Goal: Information Seeking & Learning: Compare options

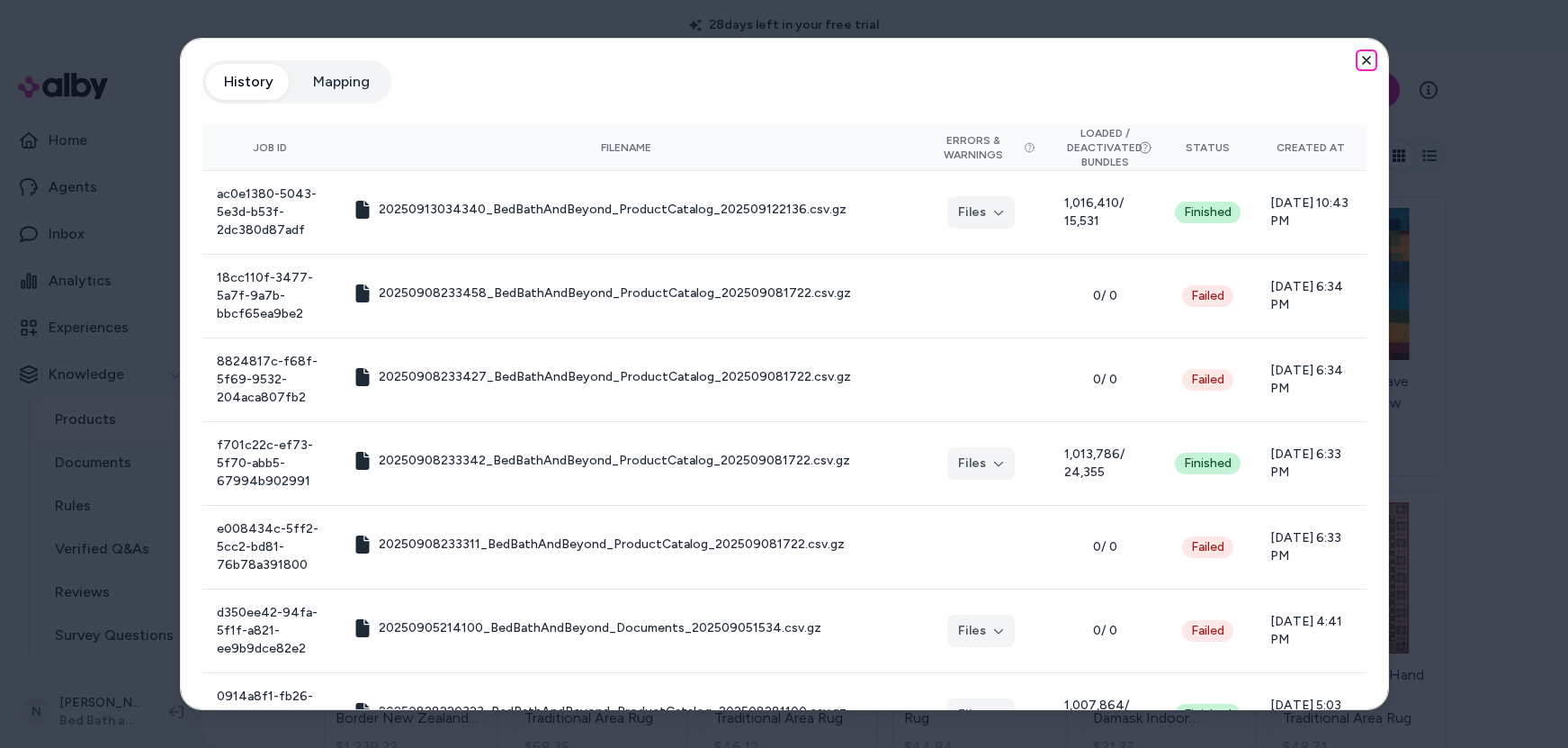
click at [1363, 56] on icon "button" at bounding box center [1366, 59] width 7 height 7
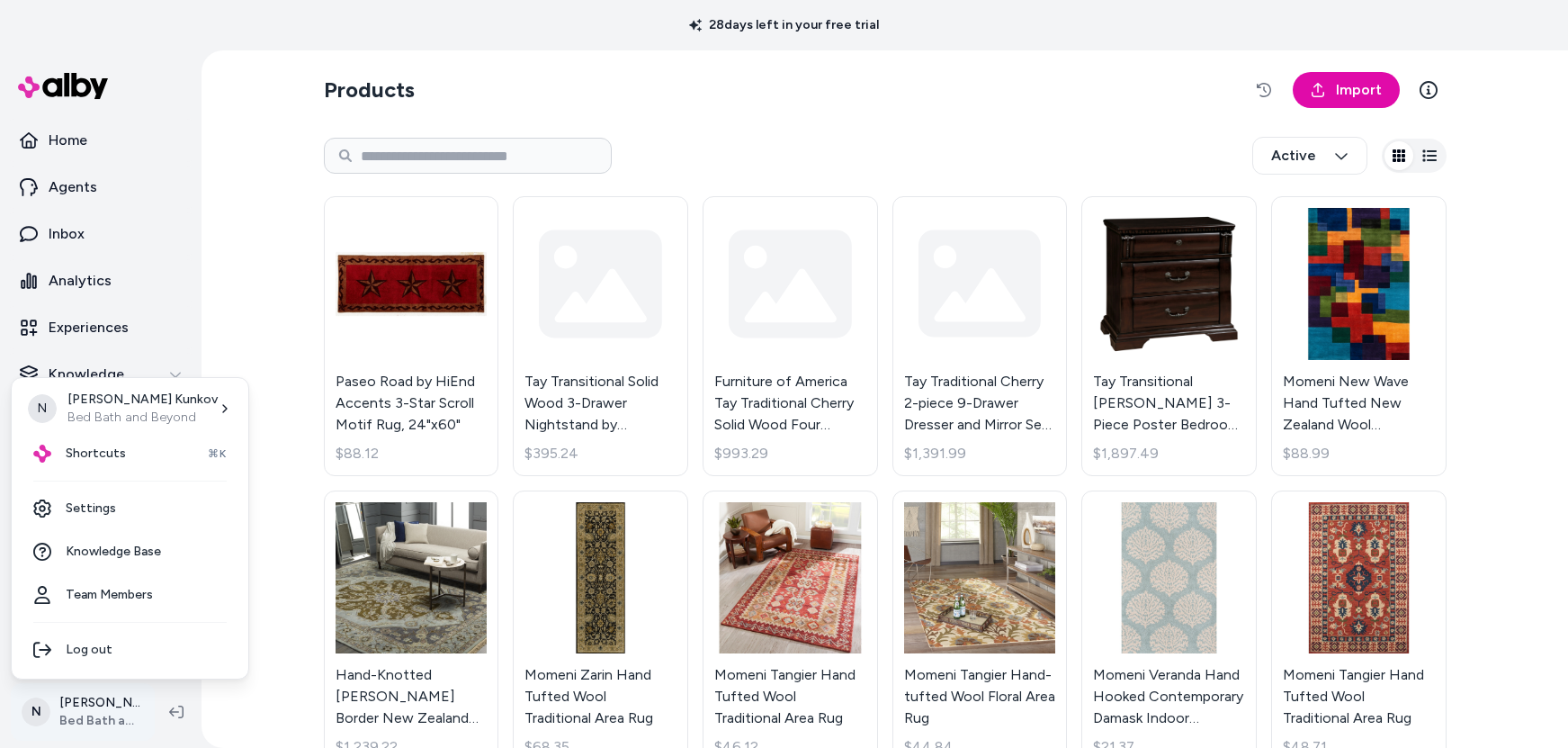
click at [88, 705] on html "28 days left in your free trial Home Agents Inbox Analytics Experiences Knowled…" at bounding box center [784, 374] width 1568 height 748
click at [139, 446] on div "Shortcuts ⌘K" at bounding box center [129, 453] width 222 height 44
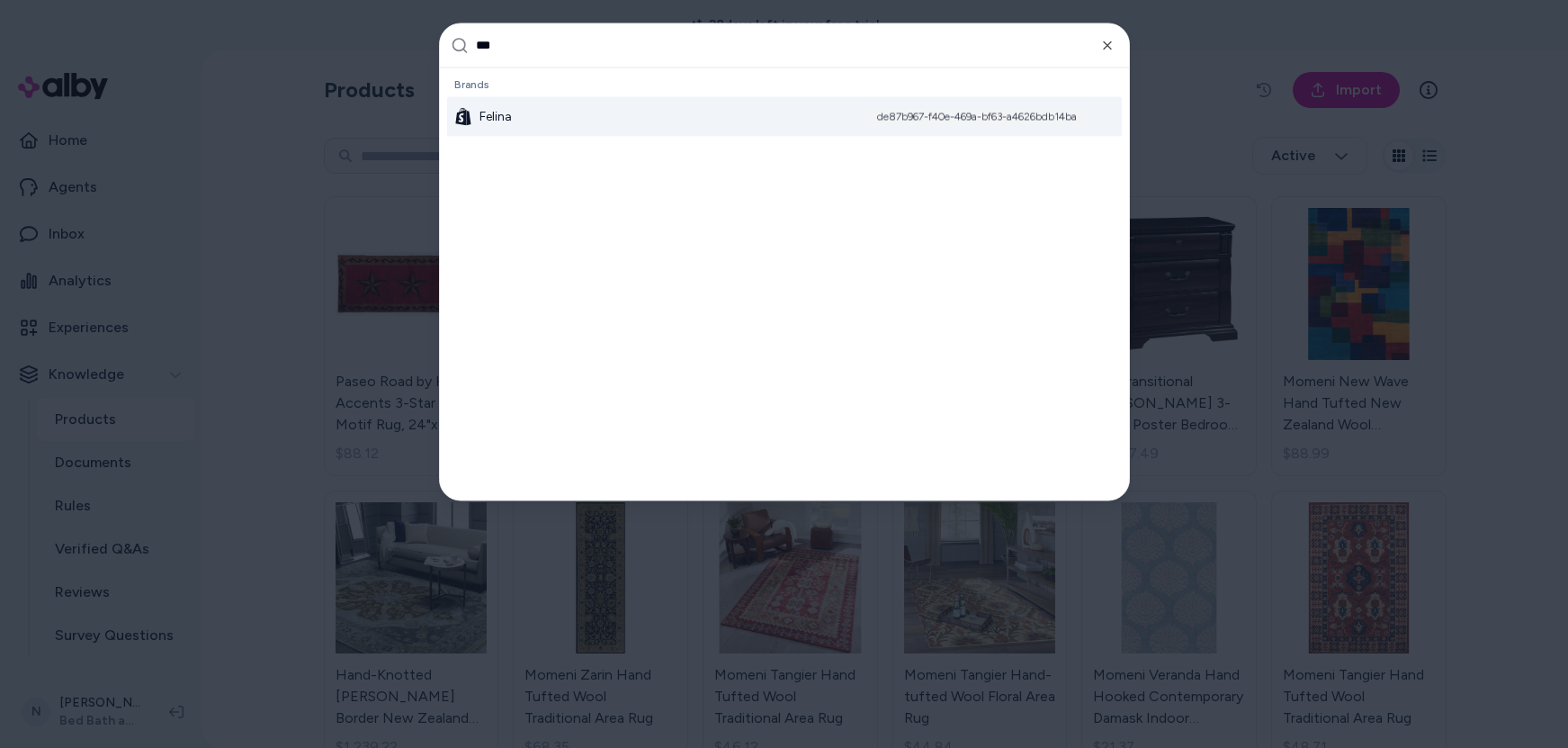
type input "***"
click at [631, 110] on div "Felina de87b967-f40e-469a-bf63-a4626bdb14ba" at bounding box center [784, 115] width 675 height 40
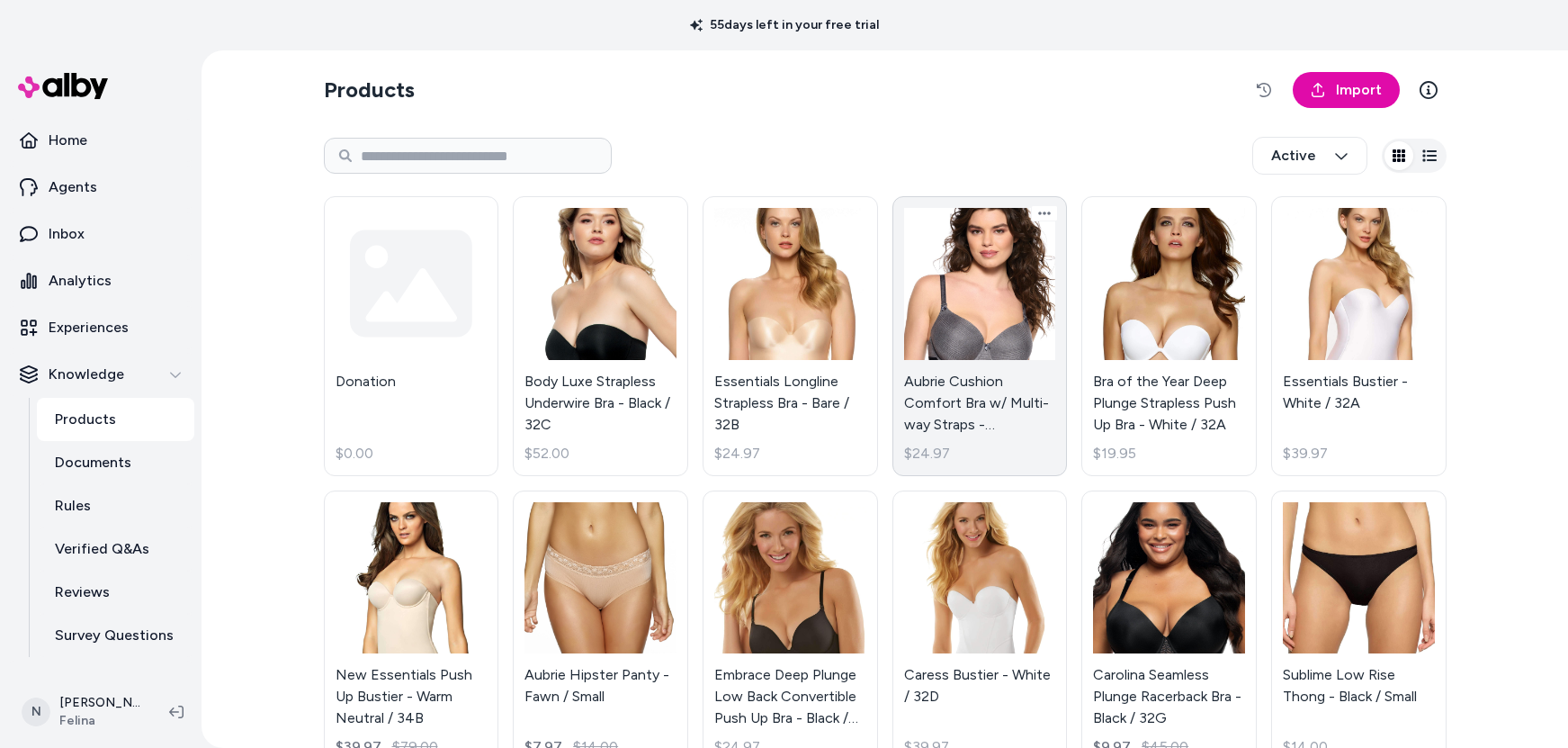
click at [964, 318] on link "Aubrie Cushion Comfort Bra w/ Multi-way Straps - Gray Heather / 32C $24.97" at bounding box center [980, 336] width 176 height 280
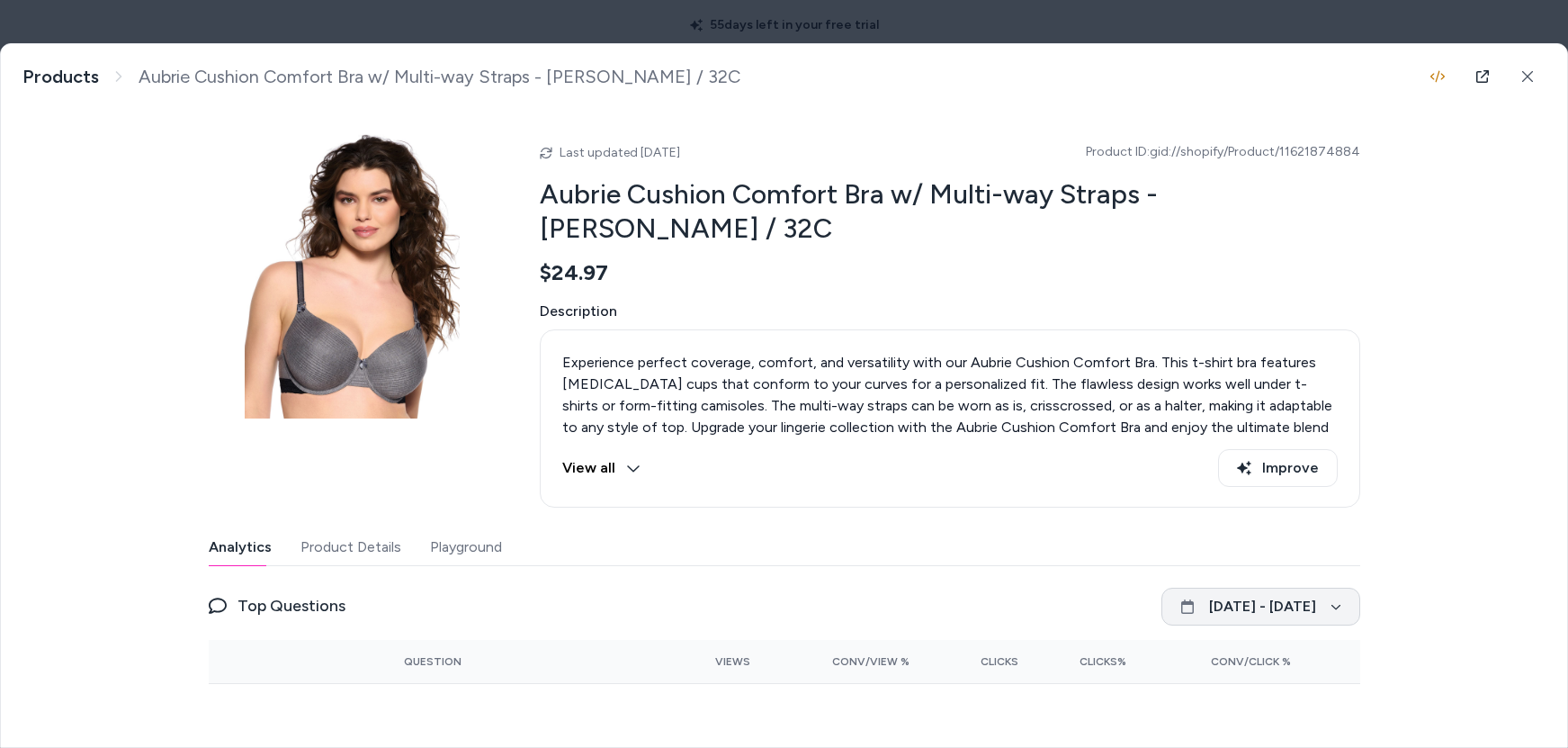
click at [1331, 606] on icon "button" at bounding box center [1335, 606] width 11 height 11
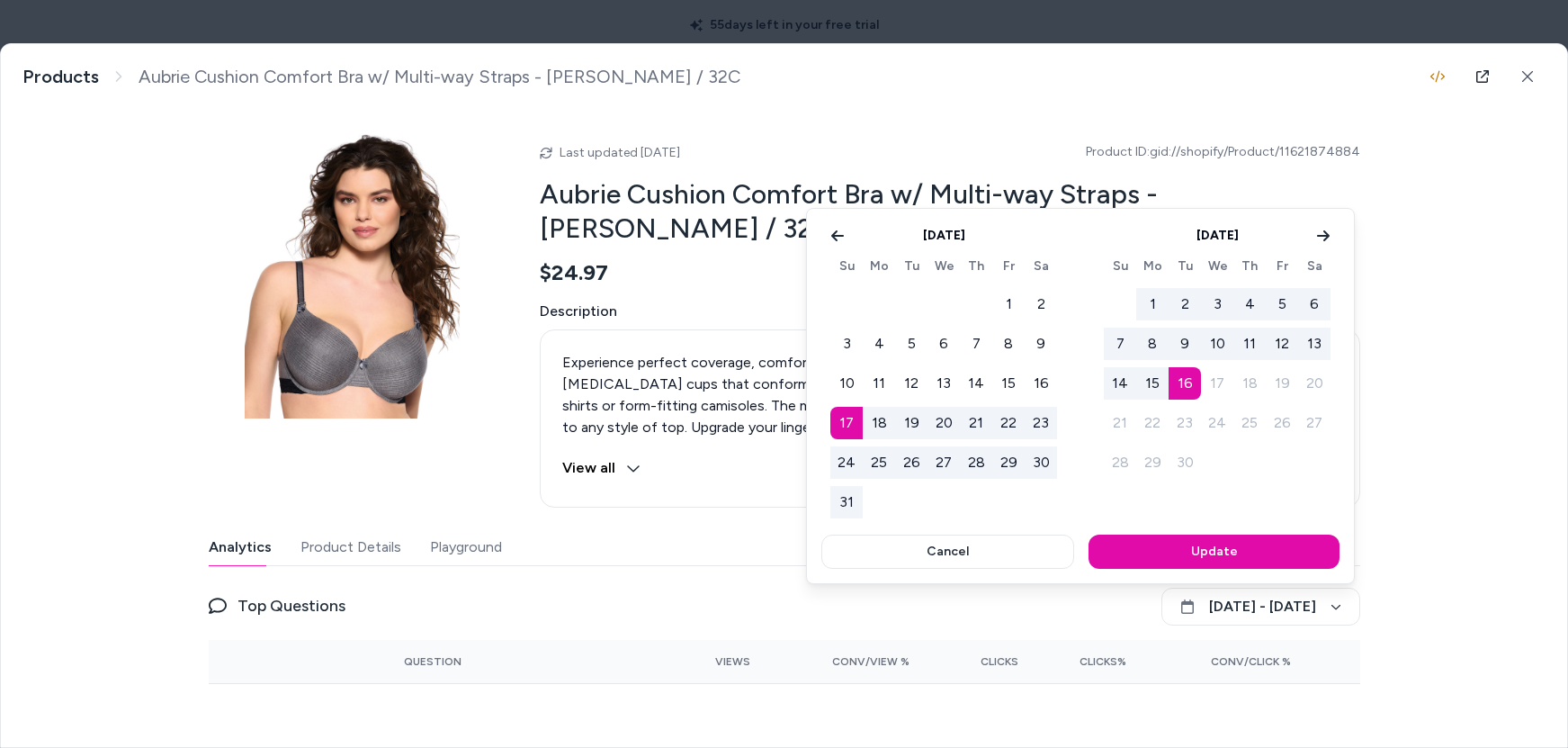
click at [1472, 552] on div at bounding box center [784, 374] width 1568 height 748
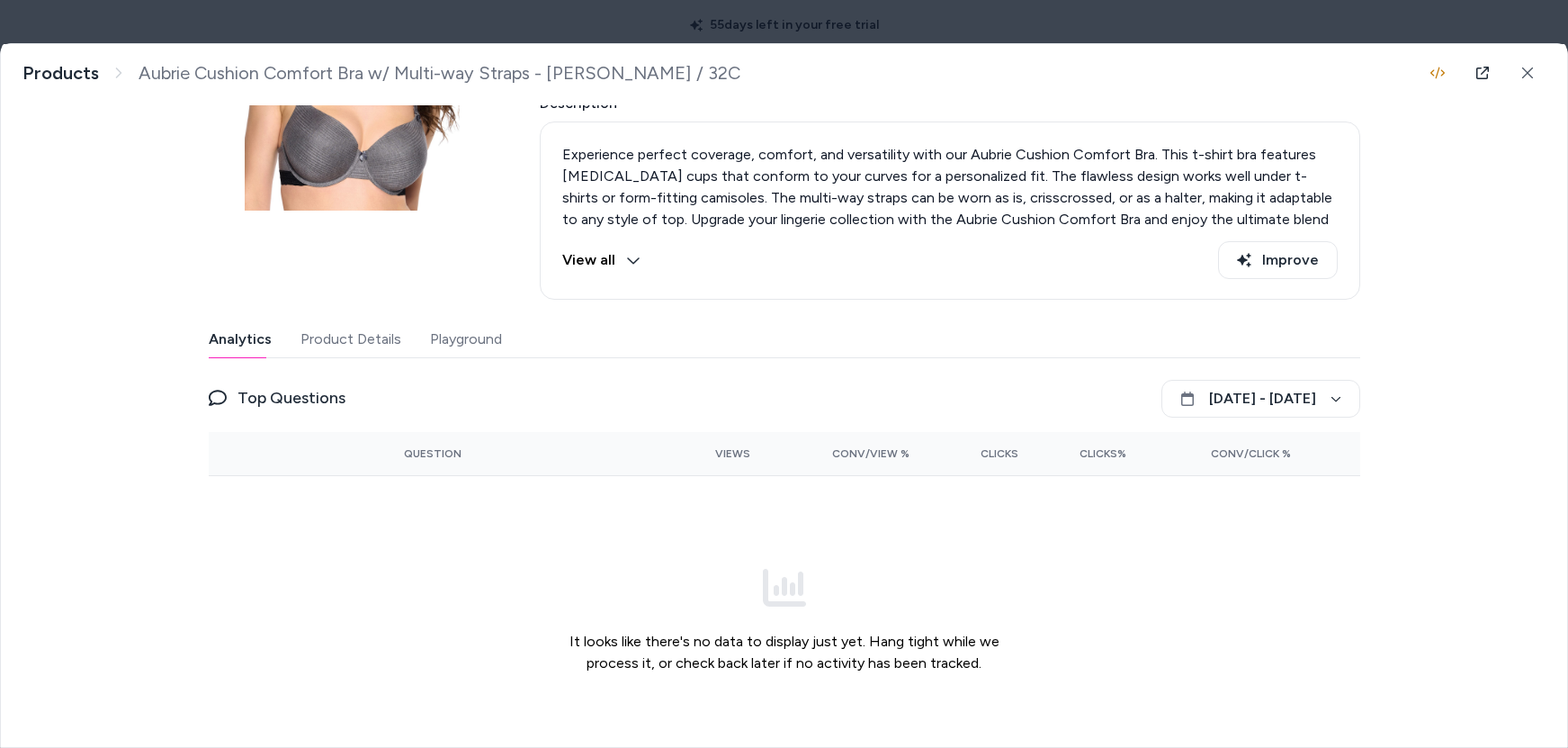
scroll to position [184, 0]
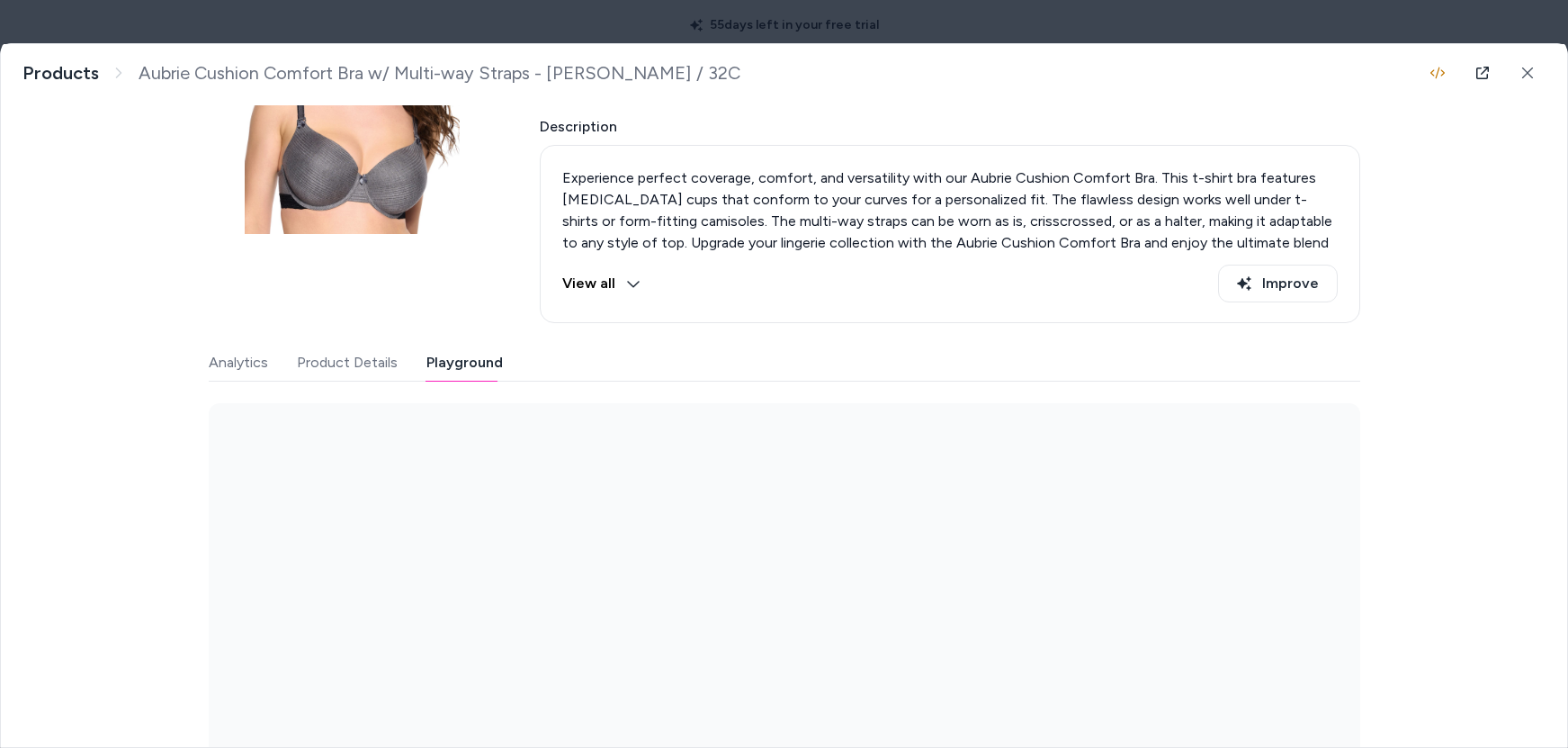
click at [445, 367] on button "Playground" at bounding box center [464, 362] width 77 height 36
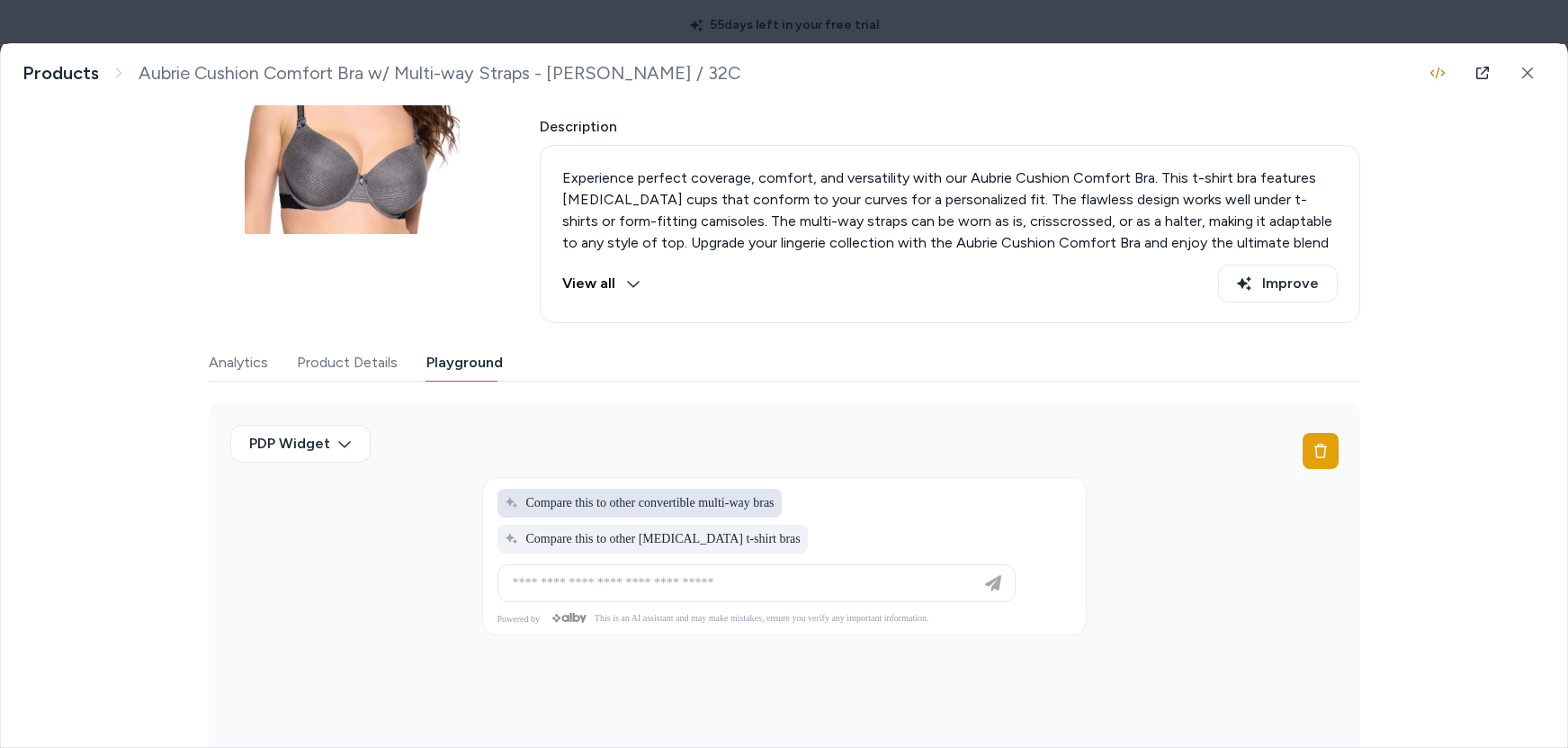
click at [651, 498] on span "Compare this to other convertible multi-way bras" at bounding box center [640, 503] width 270 height 15
type input "**********"
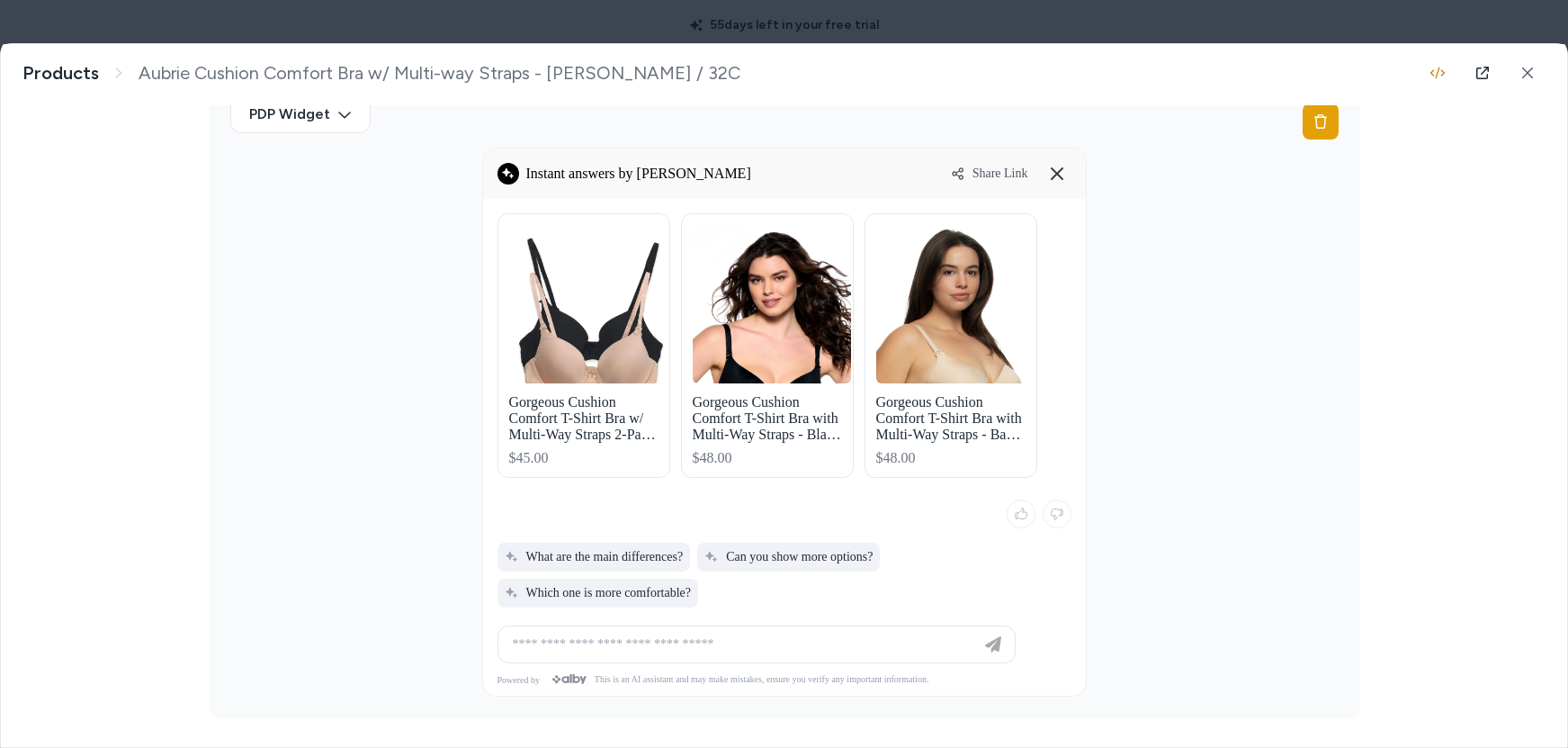
scroll to position [721, 0]
click at [563, 550] on span "What are the main differences?" at bounding box center [594, 557] width 179 height 15
type input "**********"
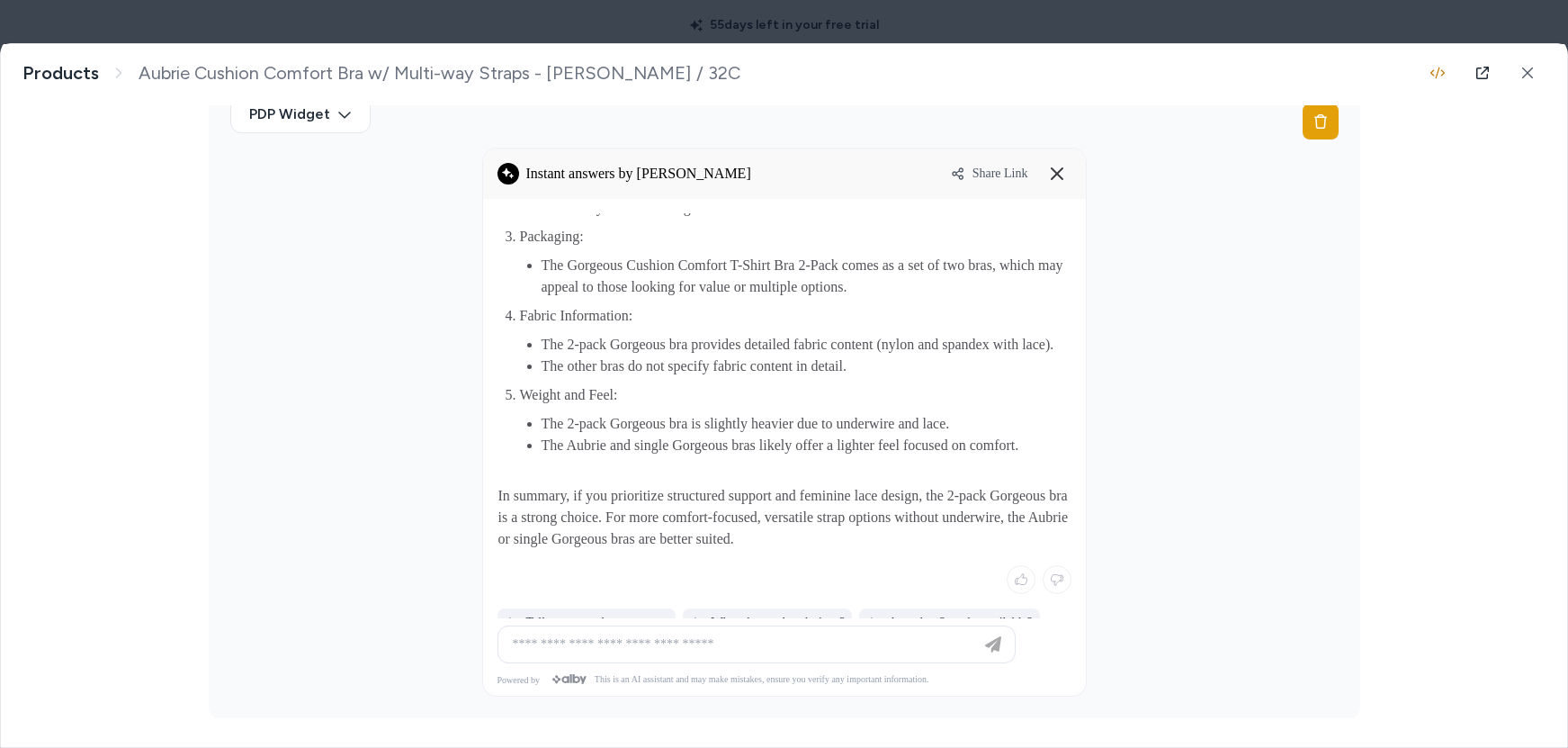
scroll to position [0, 0]
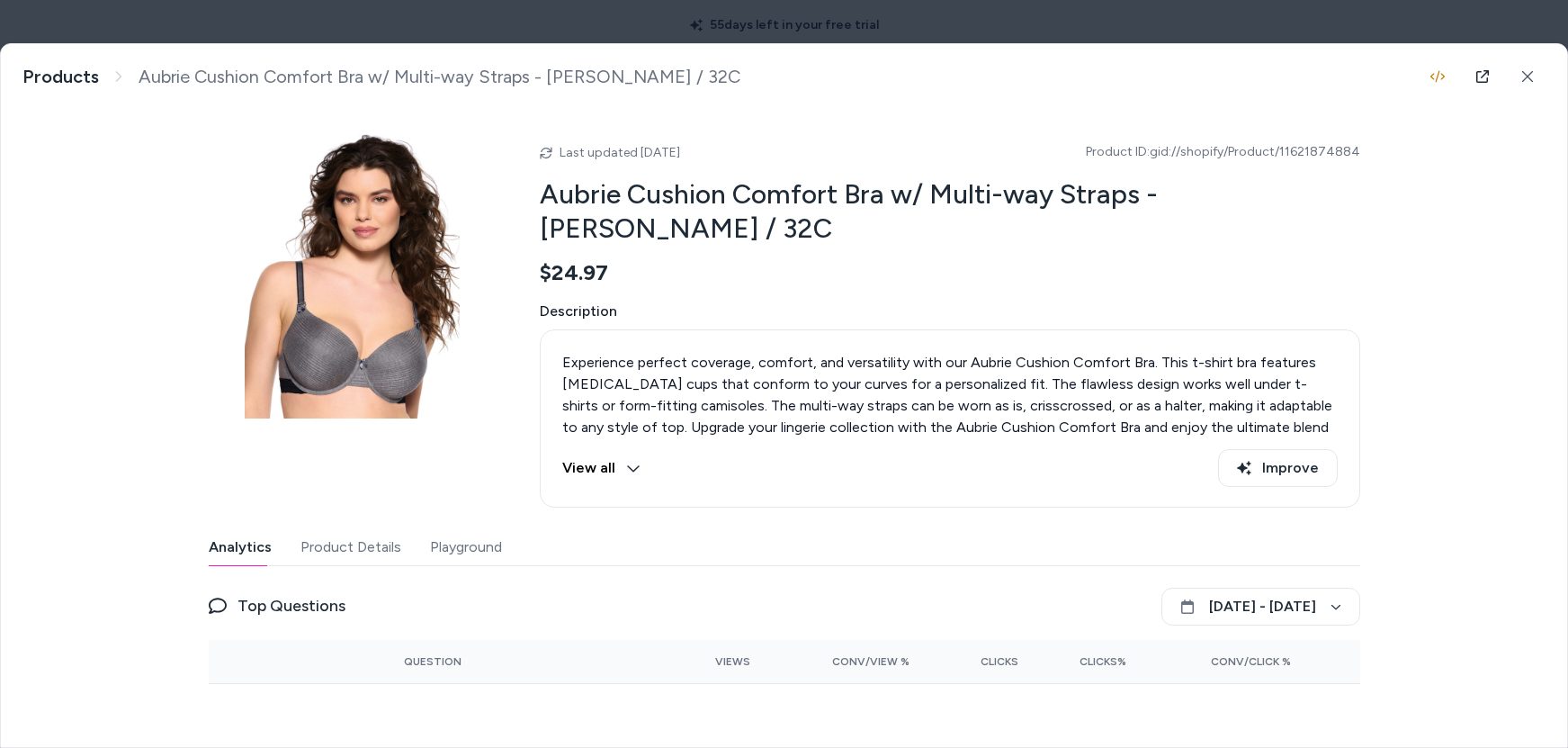
click at [233, 543] on button "Analytics" at bounding box center [240, 547] width 63 height 36
click at [1521, 77] on icon at bounding box center [1527, 76] width 13 height 13
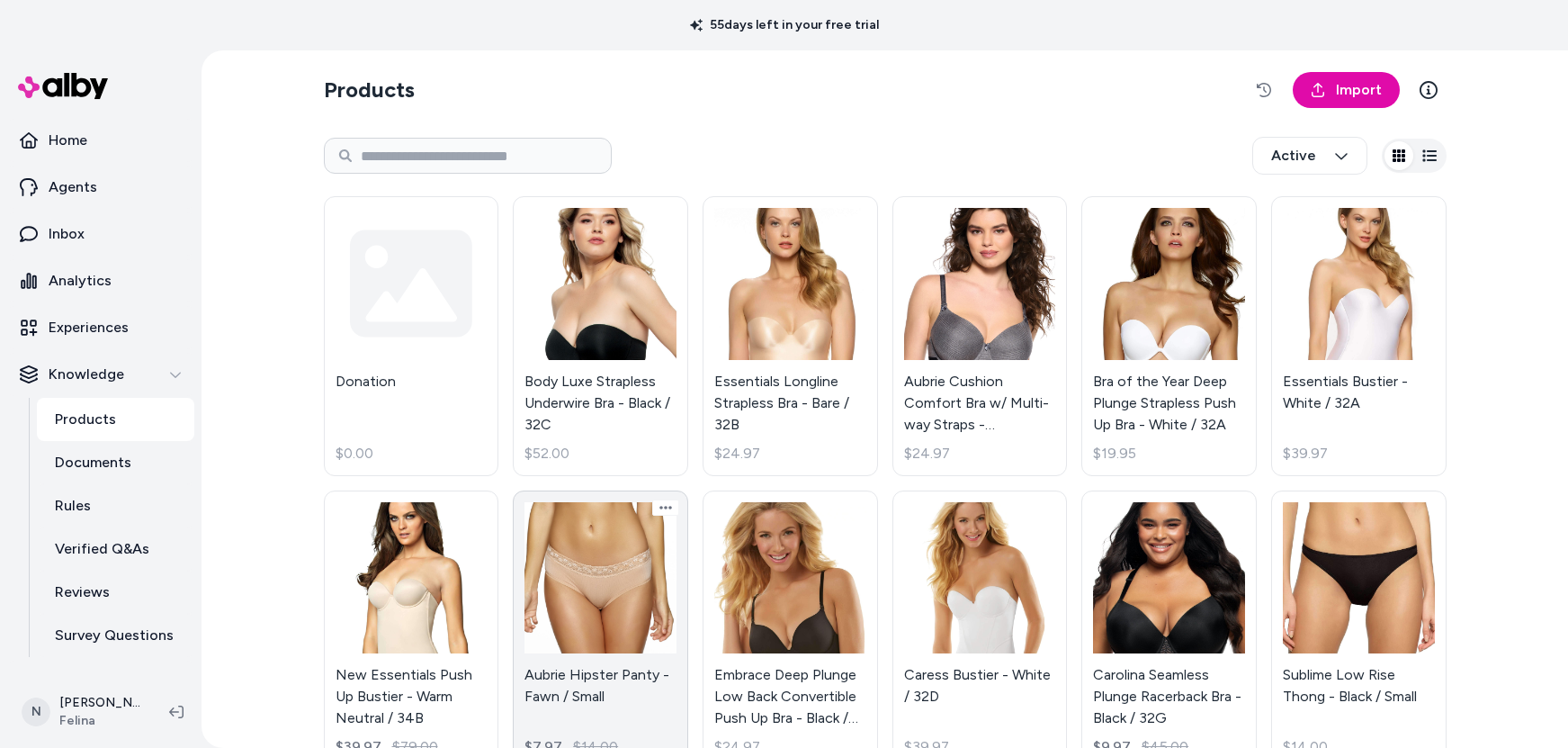
click at [630, 587] on link "Aubrie Hipster Panty - Fawn / Small $7.97 $14.00" at bounding box center [600, 631] width 176 height 280
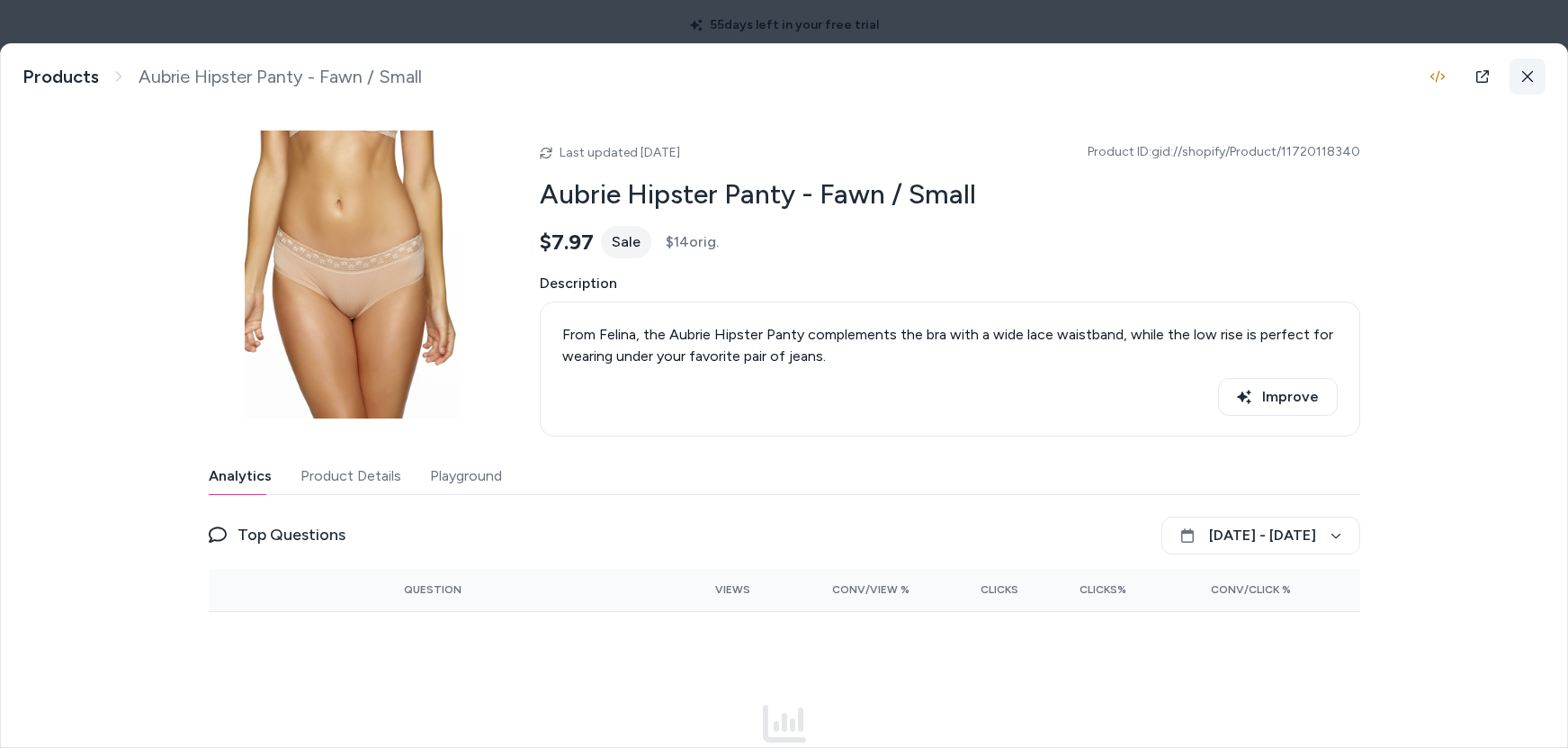
click at [1525, 78] on button at bounding box center [1527, 76] width 36 height 36
